Goal: Navigation & Orientation: Find specific page/section

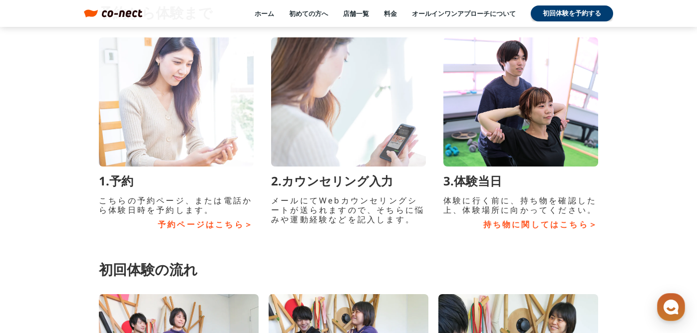
scroll to position [3892, 0]
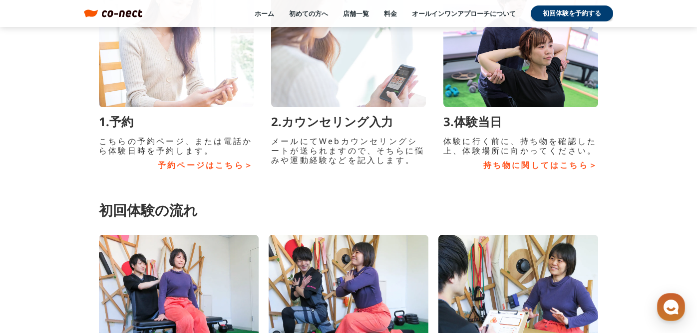
click at [507, 166] on link "持ち物に関してはこちら＞" at bounding box center [520, 165] width 155 height 9
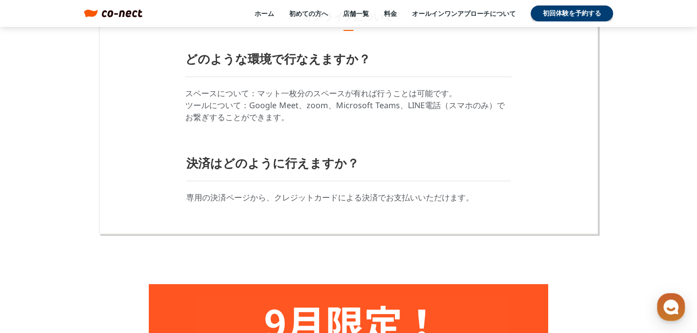
scroll to position [3360, 0]
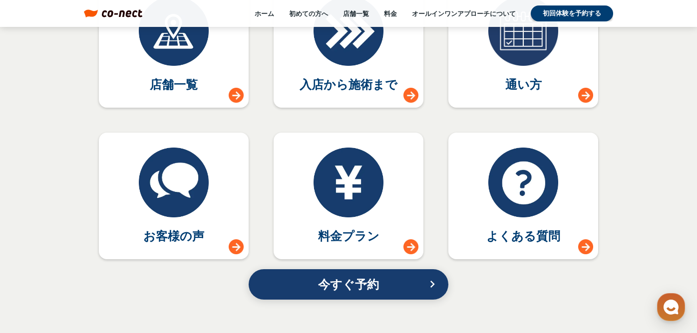
scroll to position [4465, 0]
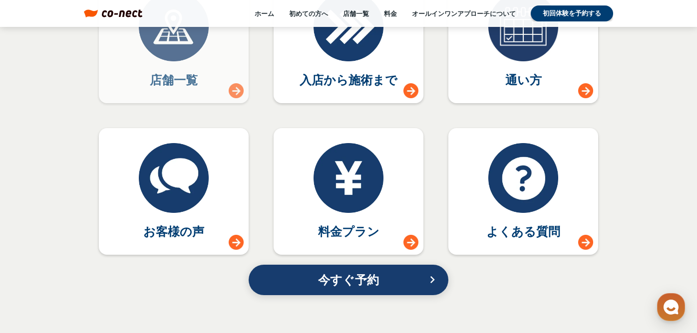
click at [232, 90] on div at bounding box center [236, 90] width 15 height 15
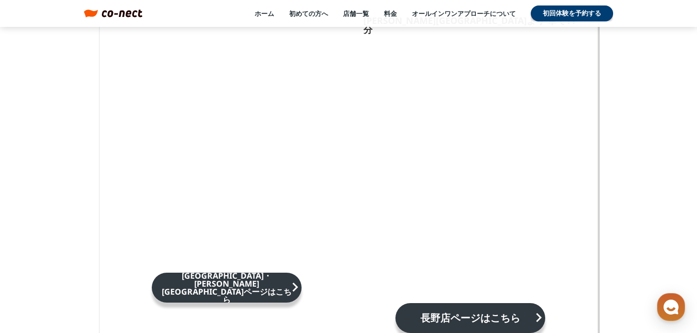
scroll to position [1384, 0]
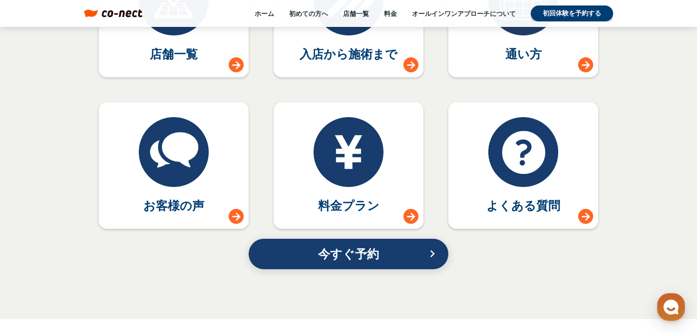
scroll to position [4494, 0]
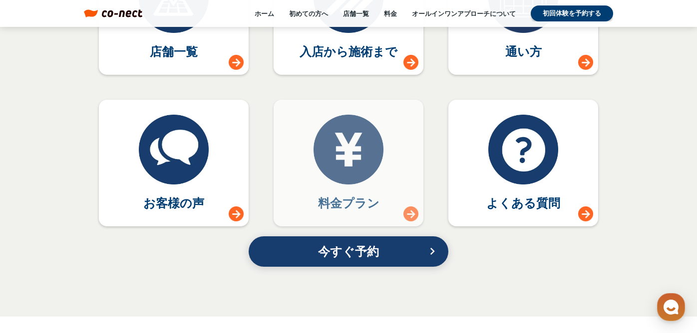
click at [409, 216] on div at bounding box center [410, 214] width 15 height 15
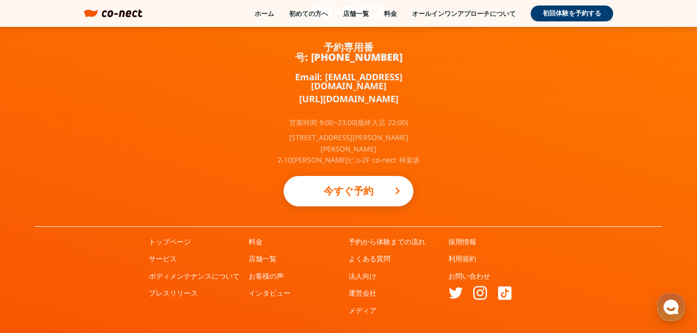
scroll to position [2003, 0]
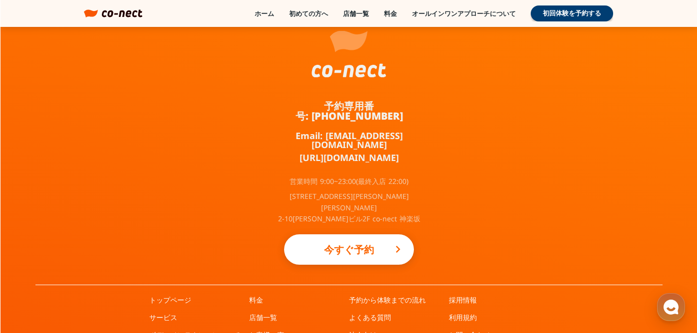
scroll to position [6674, 0]
click at [459, 295] on link "採用情報" at bounding box center [463, 300] width 28 height 10
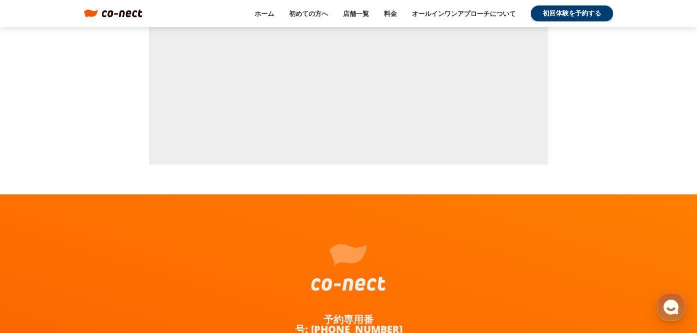
scroll to position [6538, 0]
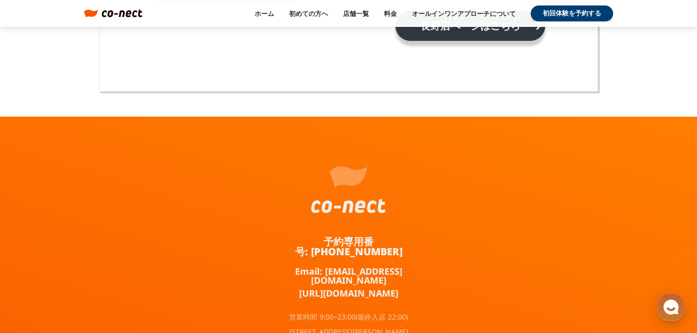
scroll to position [6674, 0]
